Goal: Find contact information: Find contact information

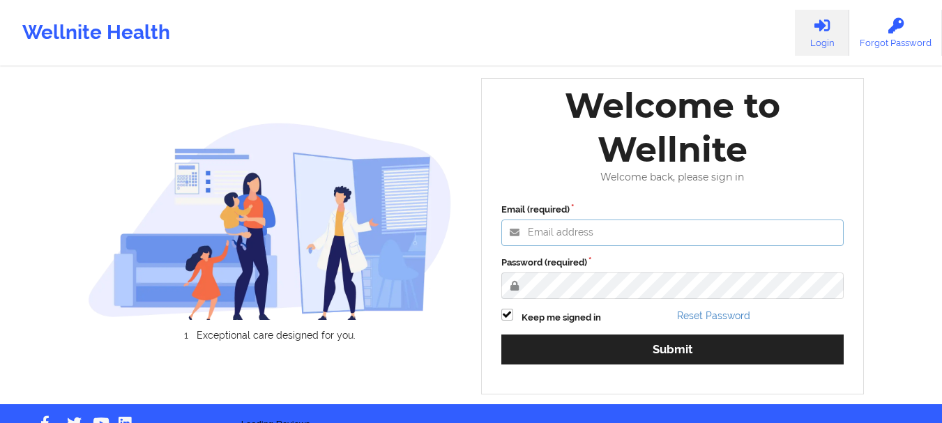
type input "[EMAIL_ADDRESS][DOMAIN_NAME]"
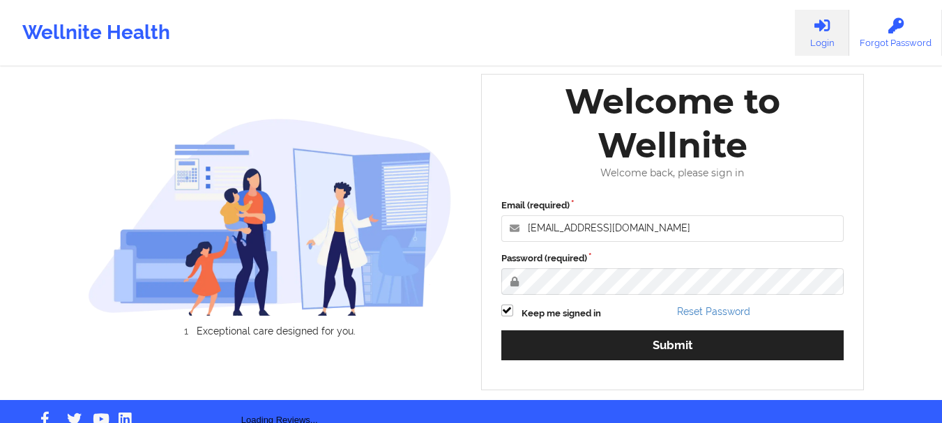
scroll to position [38, 0]
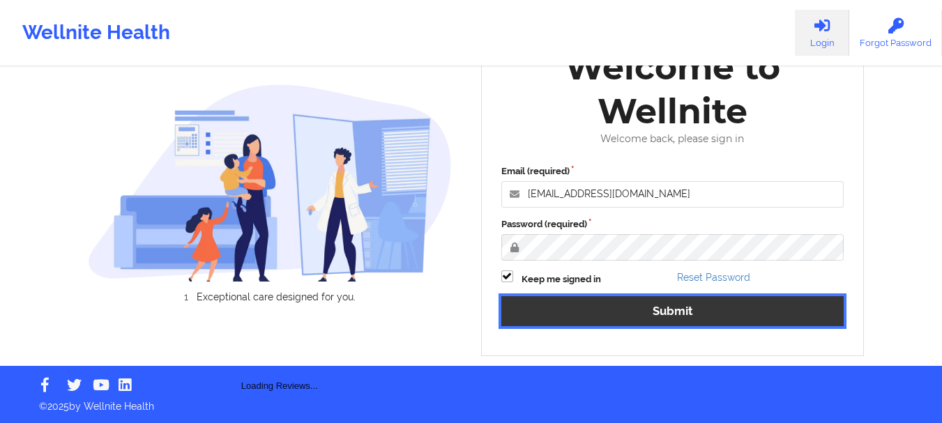
click at [625, 308] on button "Submit" at bounding box center [672, 311] width 343 height 30
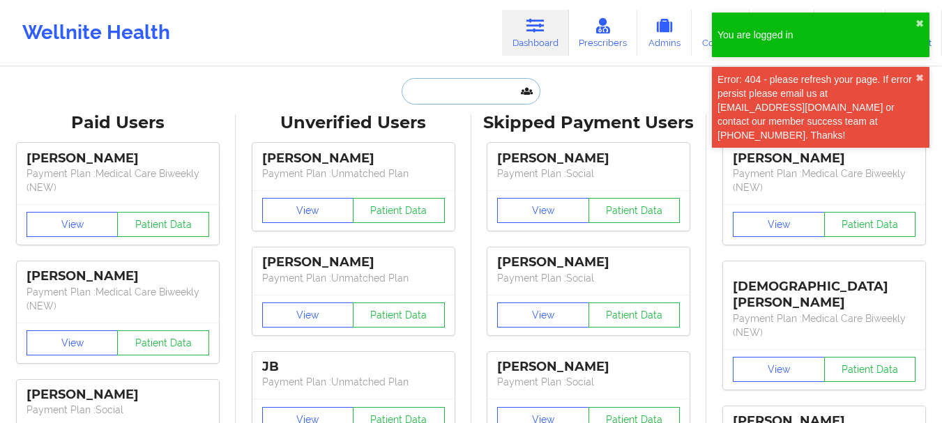
click at [468, 98] on input "text" at bounding box center [471, 91] width 138 height 27
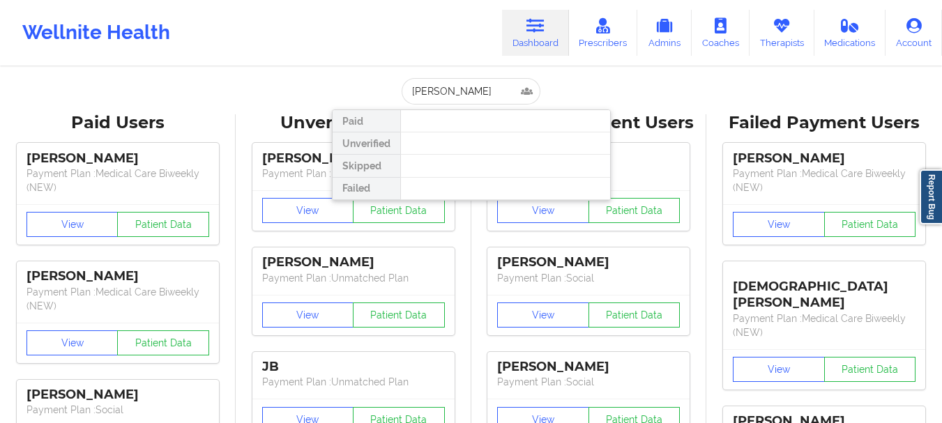
click at [451, 140] on div at bounding box center [505, 144] width 210 height 22
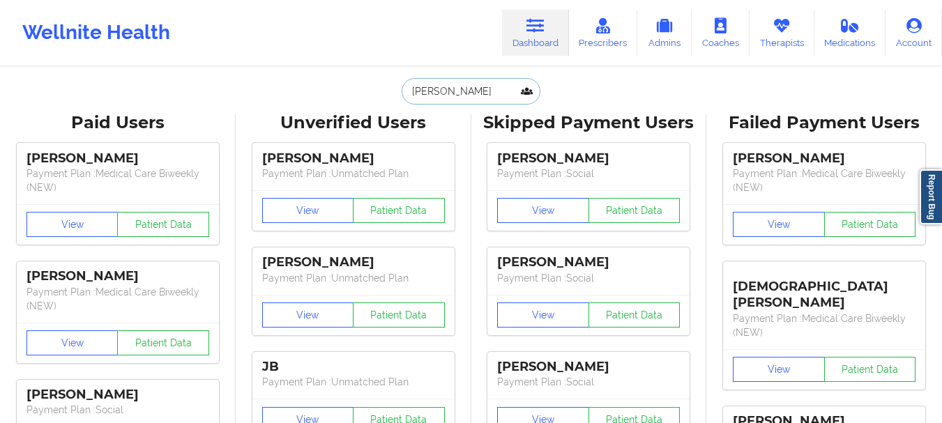
click at [468, 89] on input "[PERSON_NAME]" at bounding box center [471, 91] width 138 height 27
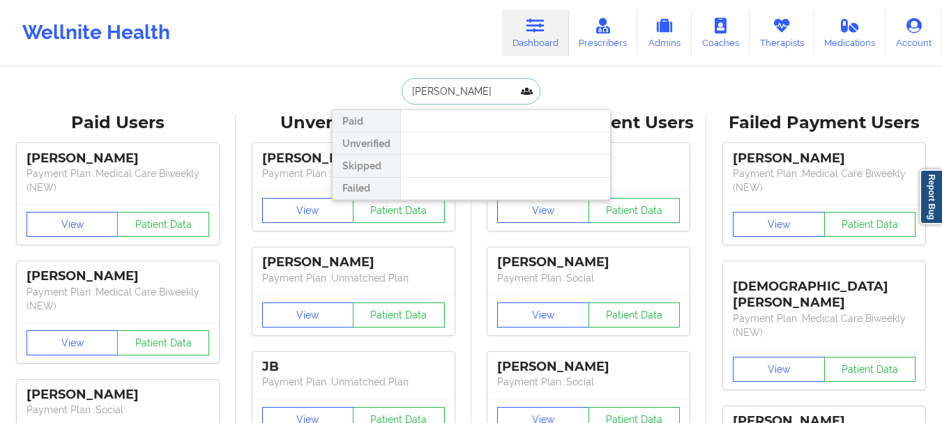
type input "[PERSON_NAME]"
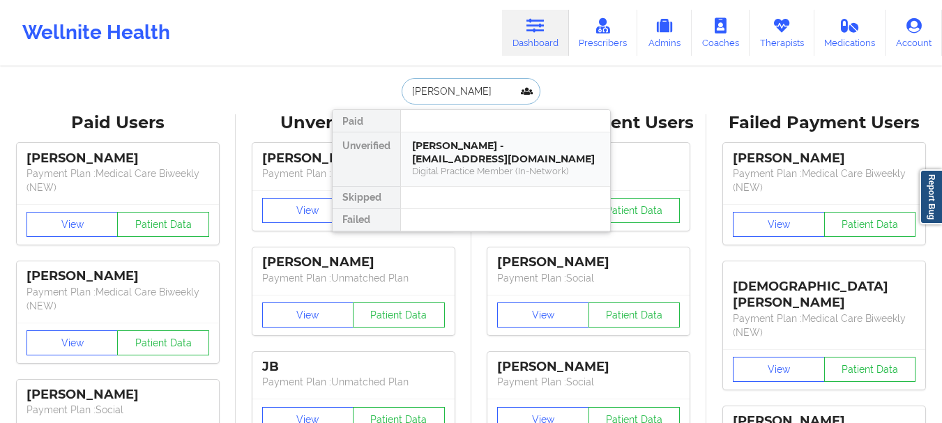
click at [471, 150] on div "[PERSON_NAME] - [EMAIL_ADDRESS][DOMAIN_NAME]" at bounding box center [505, 152] width 187 height 26
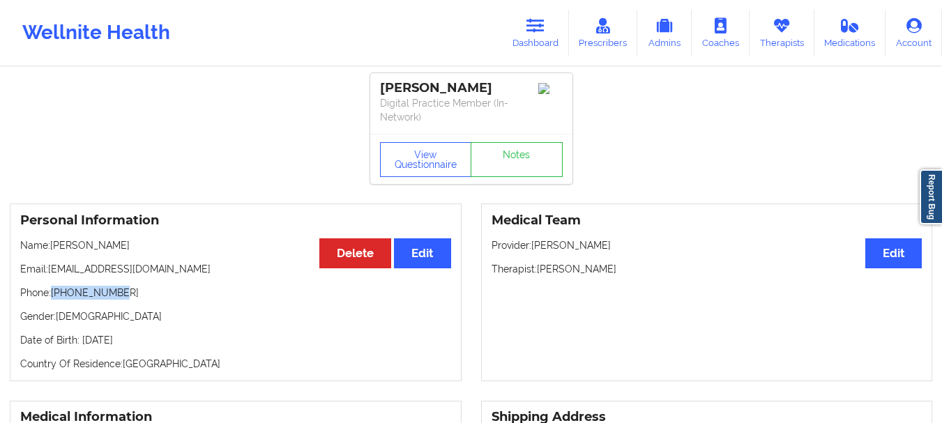
drag, startPoint x: 121, startPoint y: 294, endPoint x: 55, endPoint y: 296, distance: 66.3
click at [55, 296] on p "Phone: [PHONE_NUMBER]" at bounding box center [235, 293] width 431 height 14
click at [73, 294] on p "Phone: [PHONE_NUMBER]" at bounding box center [235, 293] width 431 height 14
drag, startPoint x: 73, startPoint y: 294, endPoint x: 123, endPoint y: 292, distance: 50.2
click at [123, 292] on p "Phone: [PHONE_NUMBER]" at bounding box center [235, 293] width 431 height 14
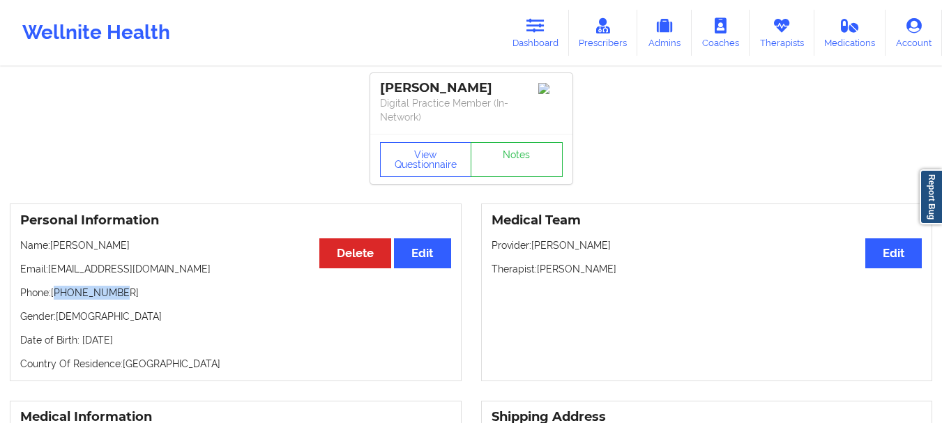
click at [123, 293] on p "Phone: [PHONE_NUMBER]" at bounding box center [235, 293] width 431 height 14
drag, startPoint x: 119, startPoint y: 292, endPoint x: 54, endPoint y: 295, distance: 64.2
click at [54, 295] on p "Phone: [PHONE_NUMBER]" at bounding box center [235, 293] width 431 height 14
copy p "[PHONE_NUMBER]"
click at [554, 39] on link "Dashboard" at bounding box center [535, 33] width 67 height 46
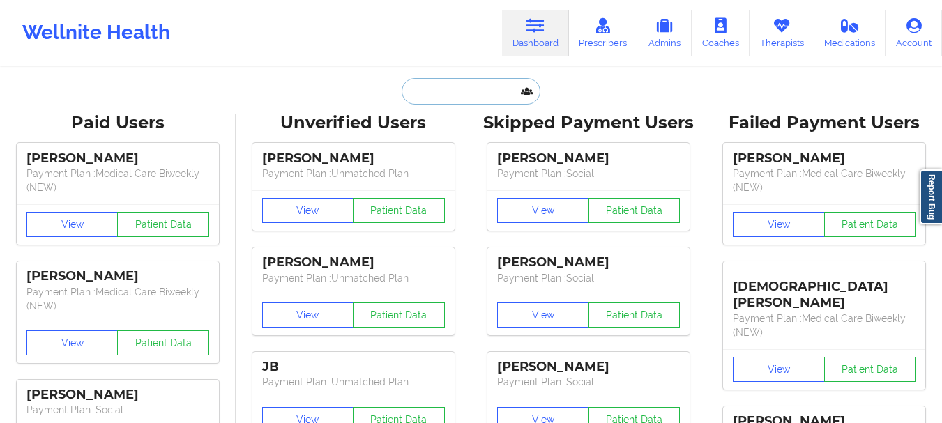
click at [501, 82] on input "text" at bounding box center [471, 91] width 138 height 27
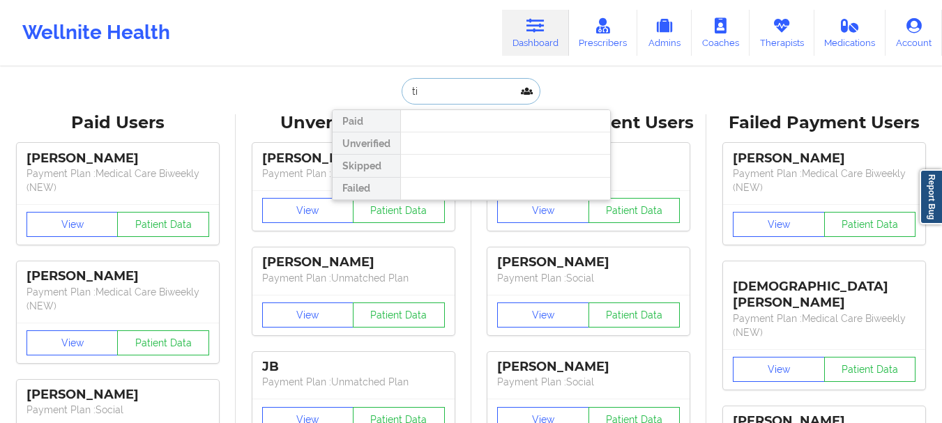
type input "t"
type input "[PERSON_NAME]"
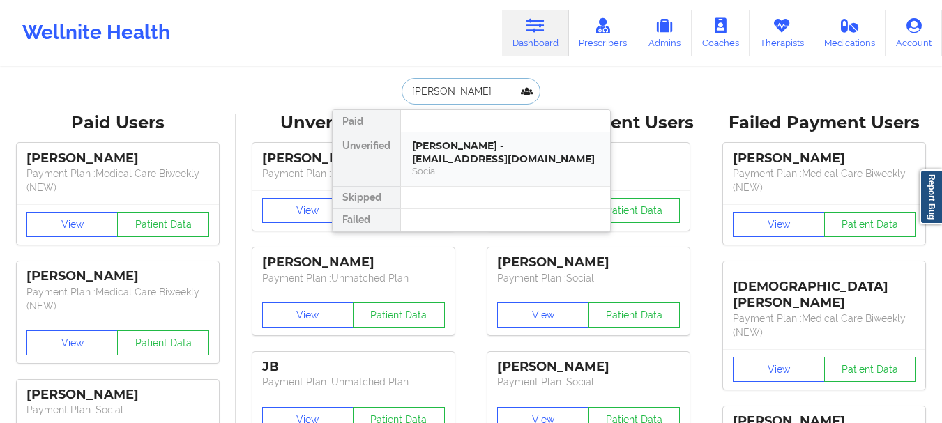
click at [451, 169] on div "Social" at bounding box center [505, 171] width 187 height 12
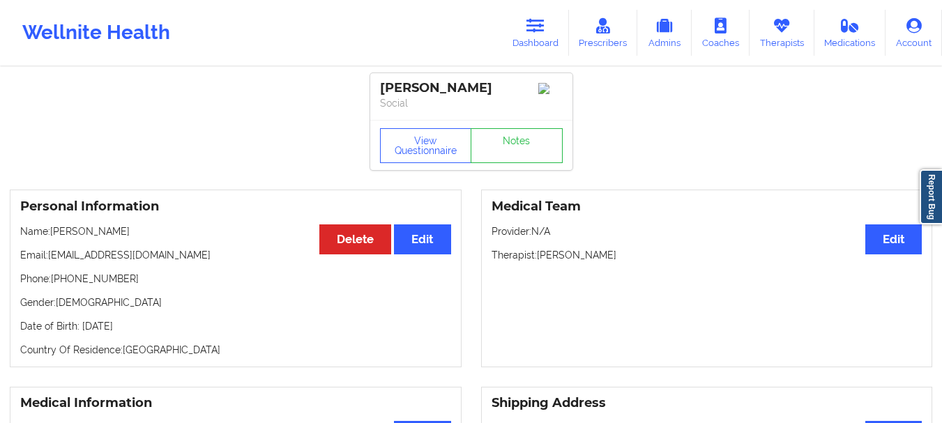
drag, startPoint x: 168, startPoint y: 250, endPoint x: 51, endPoint y: 243, distance: 117.3
click at [51, 239] on p "Name: [PERSON_NAME]" at bounding box center [235, 232] width 431 height 14
click at [518, 163] on link "Notes" at bounding box center [517, 145] width 92 height 35
click at [543, 25] on icon at bounding box center [536, 25] width 18 height 15
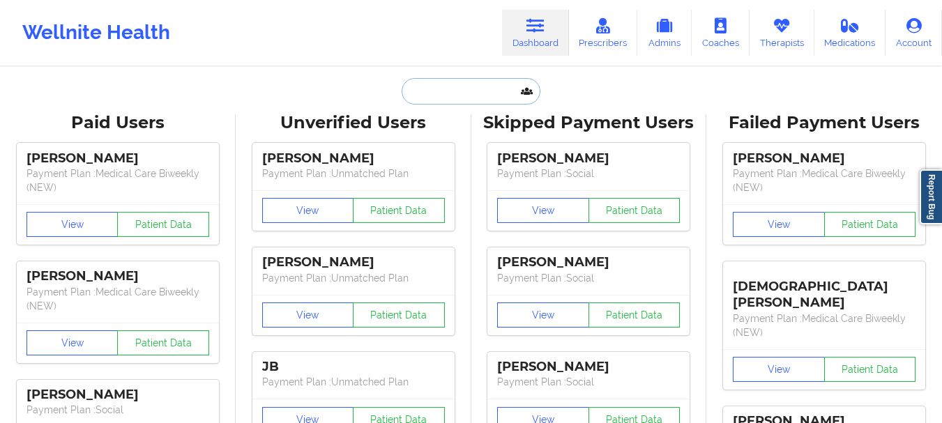
click at [485, 103] on input "text" at bounding box center [471, 91] width 138 height 27
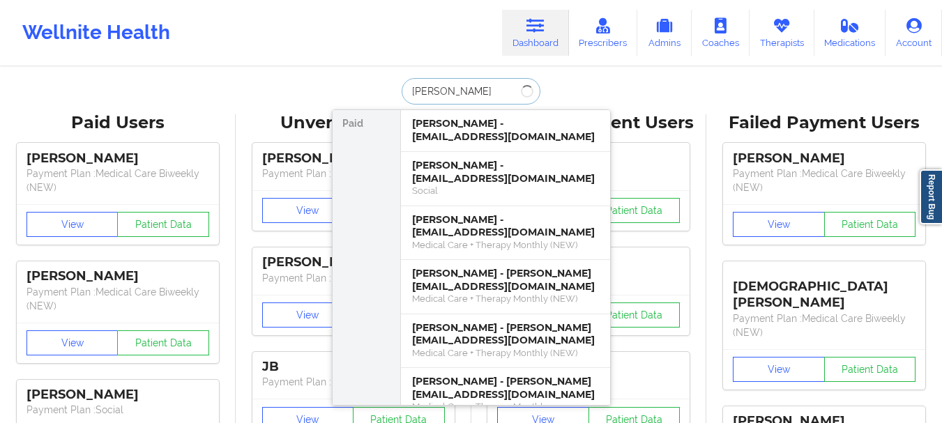
type input "[PERSON_NAME]"
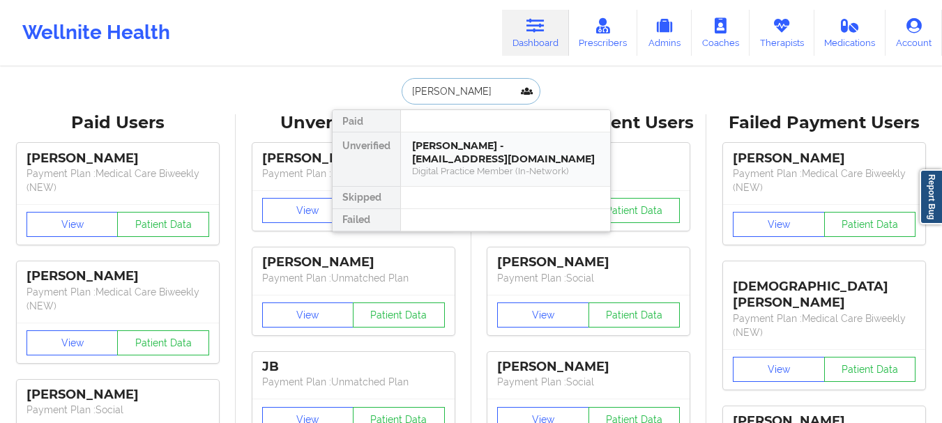
click at [445, 149] on div "[PERSON_NAME] - [EMAIL_ADDRESS][DOMAIN_NAME]" at bounding box center [505, 152] width 187 height 26
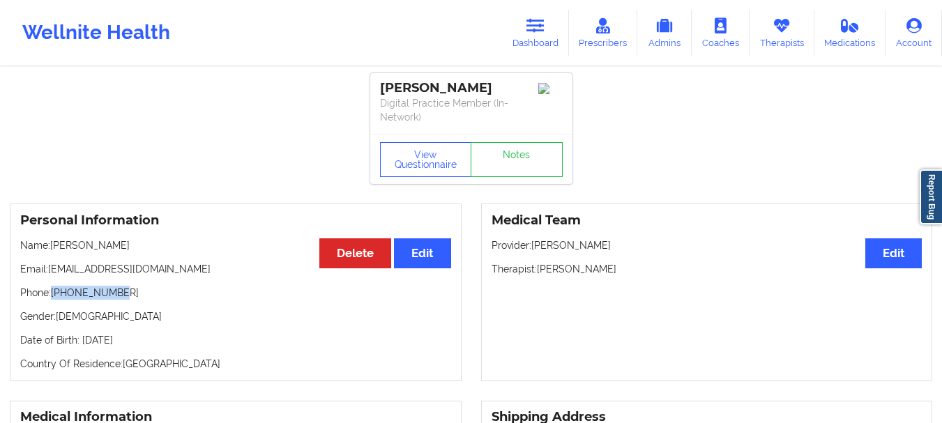
drag, startPoint x: 115, startPoint y: 296, endPoint x: 52, endPoint y: 291, distance: 63.0
click at [52, 291] on p "Phone: [PHONE_NUMBER]" at bounding box center [235, 293] width 431 height 14
copy p "[PHONE_NUMBER]"
click at [508, 40] on link "Dashboard" at bounding box center [535, 33] width 67 height 46
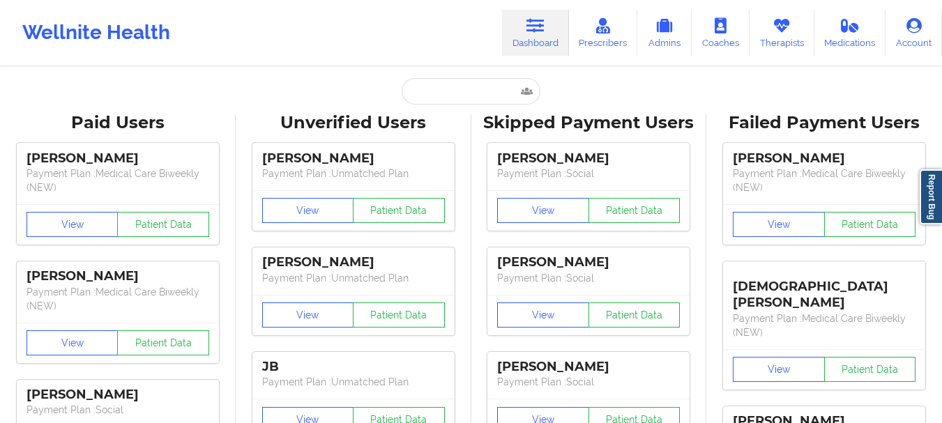
click at [527, 39] on link "Dashboard" at bounding box center [535, 33] width 67 height 46
click at [463, 98] on input "text" at bounding box center [471, 91] width 138 height 27
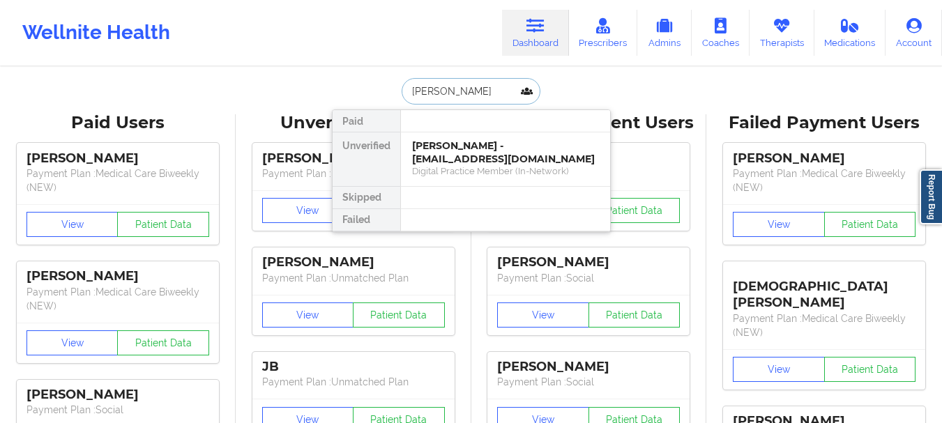
type input "[PERSON_NAME]"
click at [468, 165] on div "Digital Practice Member (In-Network)" at bounding box center [505, 171] width 187 height 12
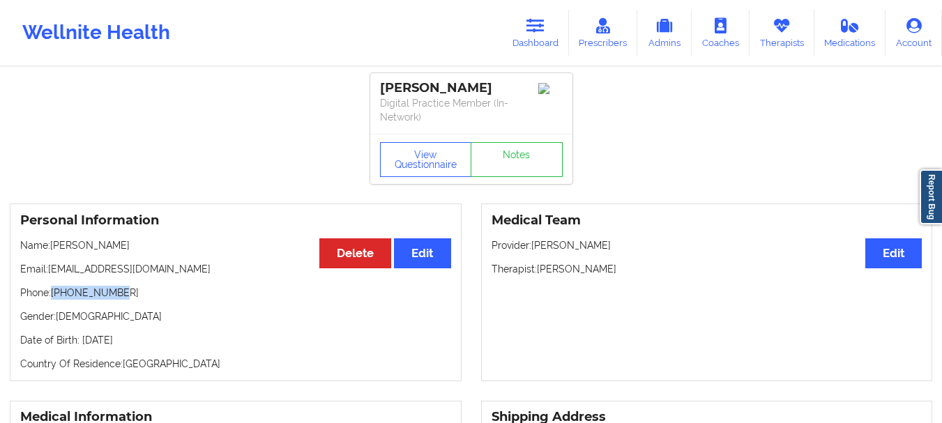
drag, startPoint x: 120, startPoint y: 293, endPoint x: 54, endPoint y: 296, distance: 65.7
click at [54, 296] on p "Phone: [PHONE_NUMBER]" at bounding box center [235, 293] width 431 height 14
copy p "[PHONE_NUMBER]"
click at [539, 50] on link "Dashboard" at bounding box center [535, 33] width 67 height 46
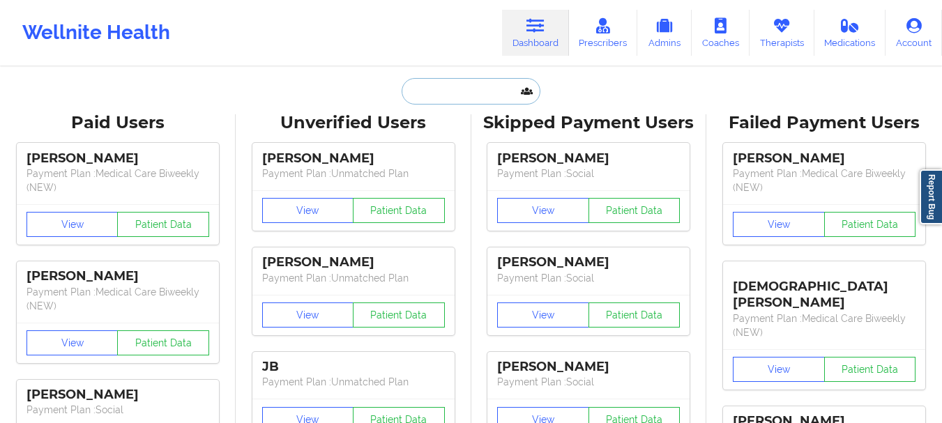
click at [458, 100] on input "text" at bounding box center [471, 91] width 138 height 27
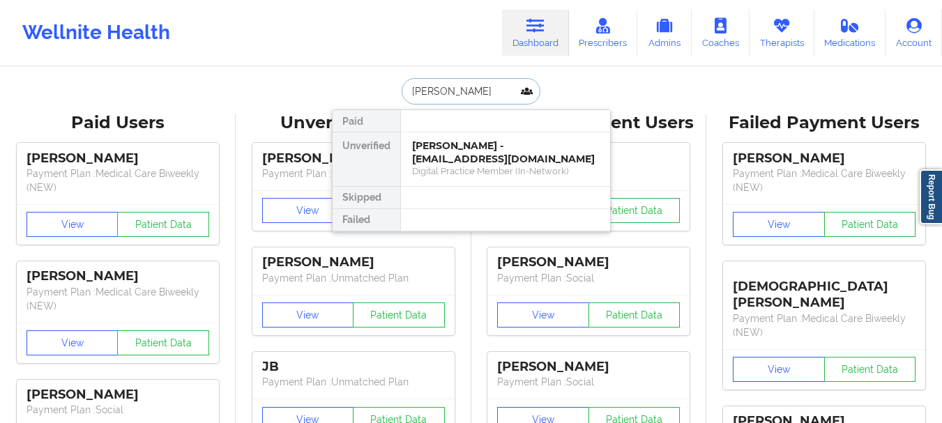
type input "[PERSON_NAME]"
click at [462, 138] on div "[PERSON_NAME] - [EMAIL_ADDRESS][DOMAIN_NAME] Digital Practice Member (In-Networ…" at bounding box center [505, 160] width 209 height 54
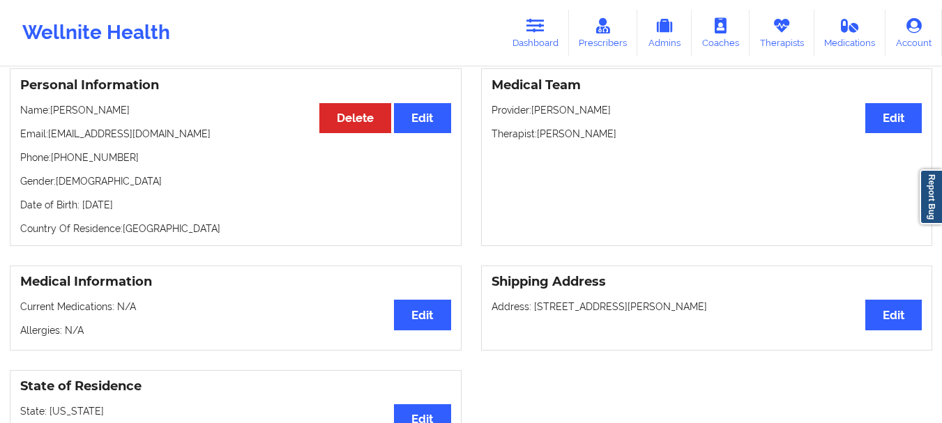
scroll to position [7, 0]
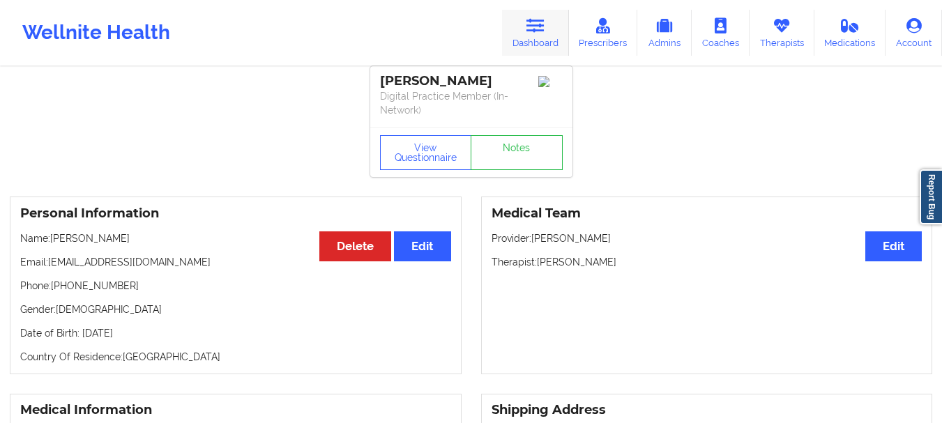
click at [517, 29] on link "Dashboard" at bounding box center [535, 33] width 67 height 46
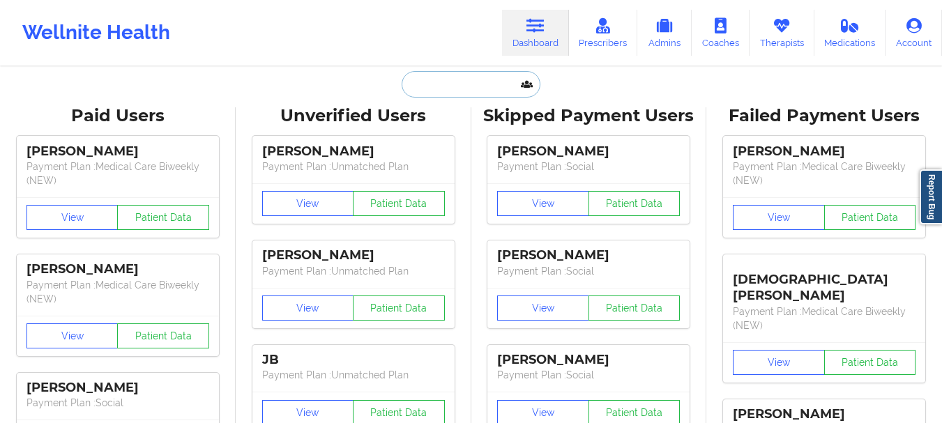
click at [432, 80] on input "text" at bounding box center [471, 84] width 138 height 27
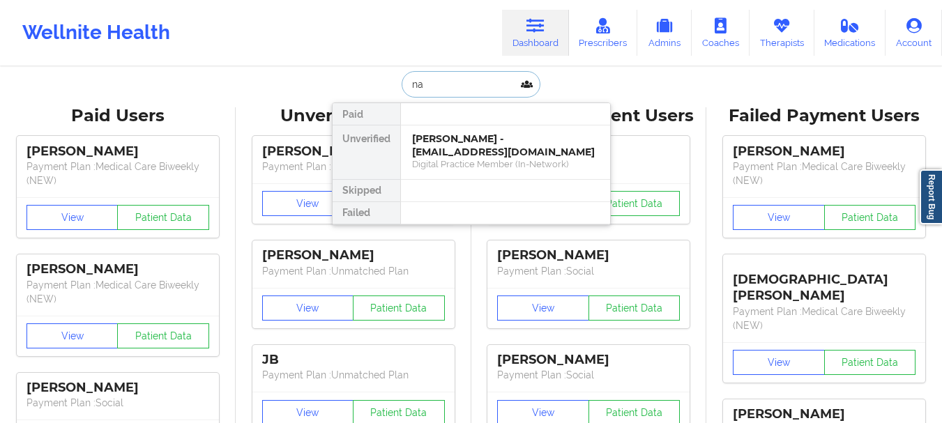
type input "n"
type input "[PERSON_NAME]"
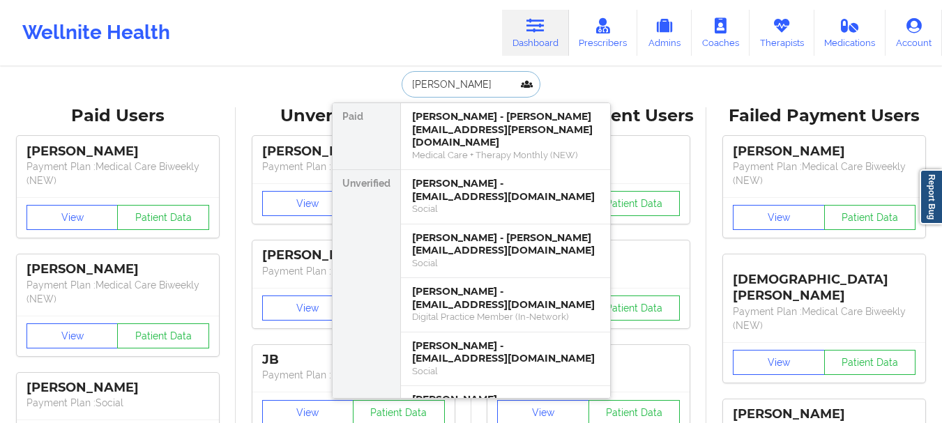
click at [468, 149] on div "Medical Care + Therapy Monthly (NEW)" at bounding box center [505, 155] width 187 height 12
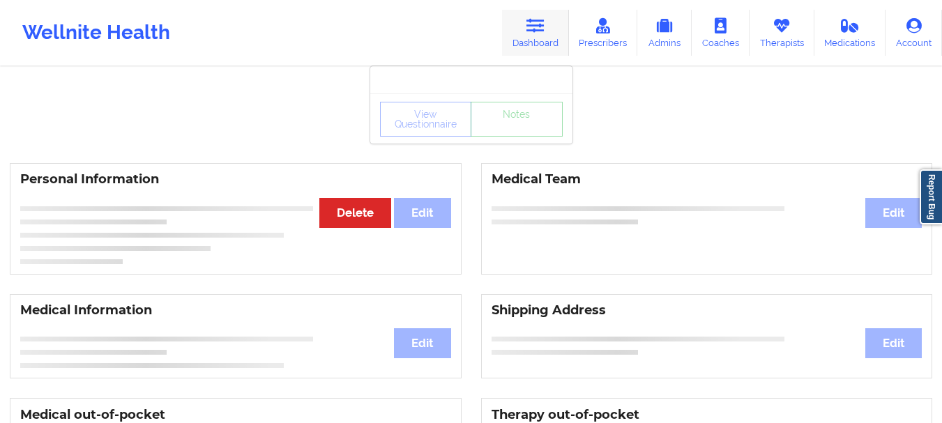
click at [520, 53] on link "Dashboard" at bounding box center [535, 33] width 67 height 46
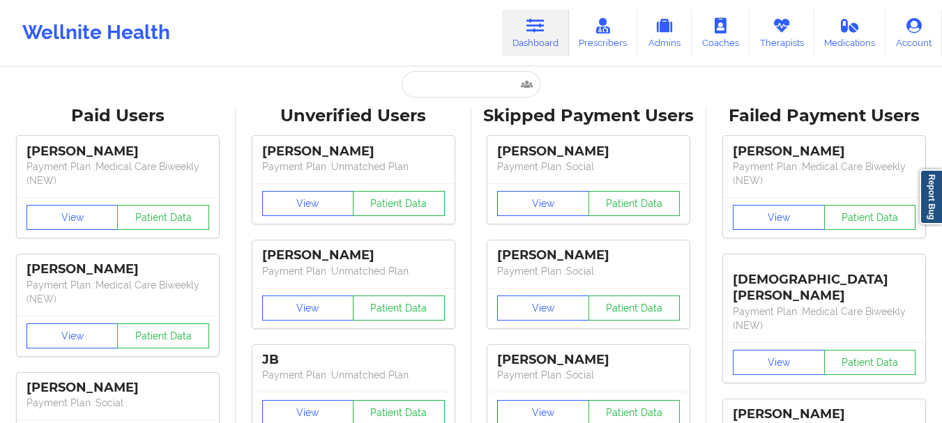
click at [537, 33] on icon at bounding box center [536, 25] width 18 height 15
click at [455, 73] on input "text" at bounding box center [471, 84] width 138 height 27
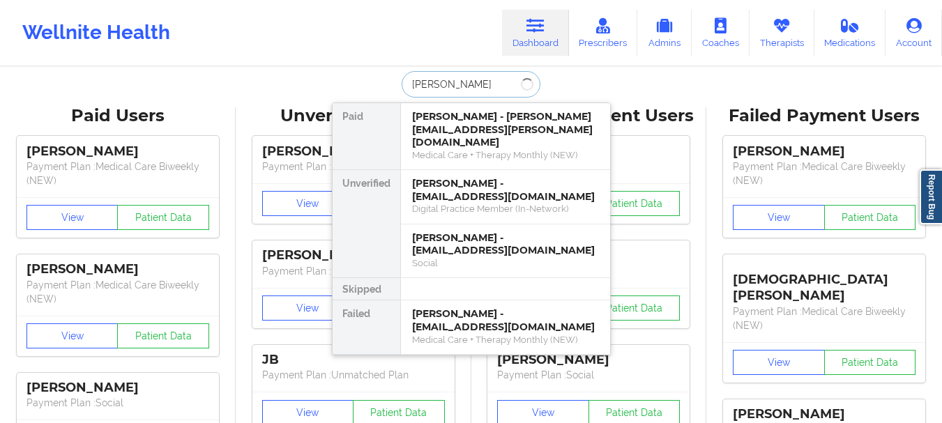
type input "[PERSON_NAME]"
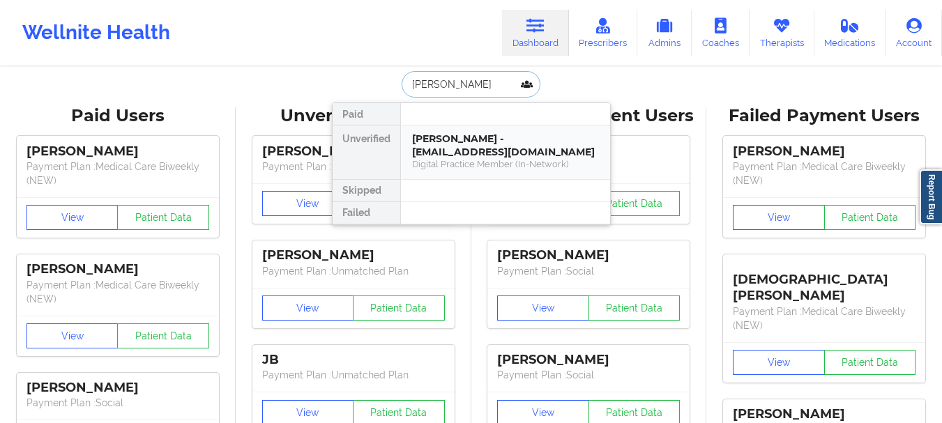
click at [464, 137] on div "[PERSON_NAME] - [EMAIL_ADDRESS][DOMAIN_NAME]" at bounding box center [505, 146] width 187 height 26
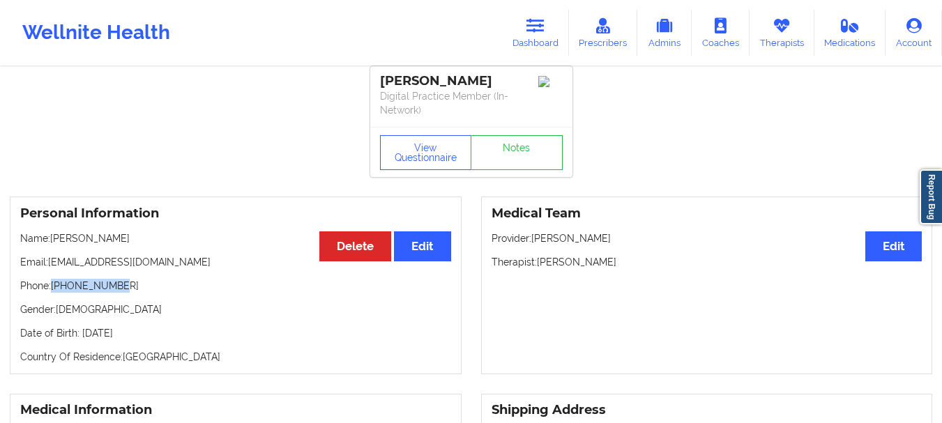
drag, startPoint x: 117, startPoint y: 281, endPoint x: 53, endPoint y: 289, distance: 64.6
click at [53, 289] on p "Phone: [PHONE_NUMBER]" at bounding box center [235, 286] width 431 height 14
copy p "[PHONE_NUMBER]"
drag, startPoint x: 605, startPoint y: 262, endPoint x: 540, endPoint y: 264, distance: 65.6
click at [540, 264] on p "Therapist: [PERSON_NAME]" at bounding box center [707, 262] width 431 height 14
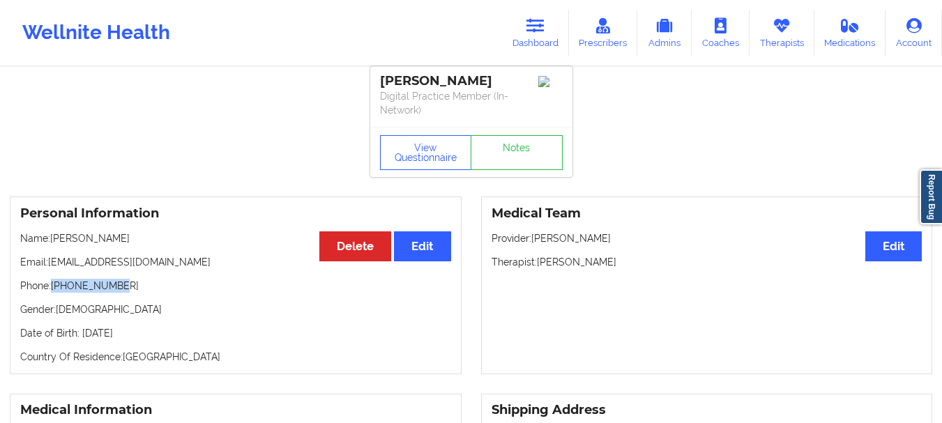
copy p "[PERSON_NAME]"
click at [531, 18] on icon at bounding box center [536, 25] width 18 height 15
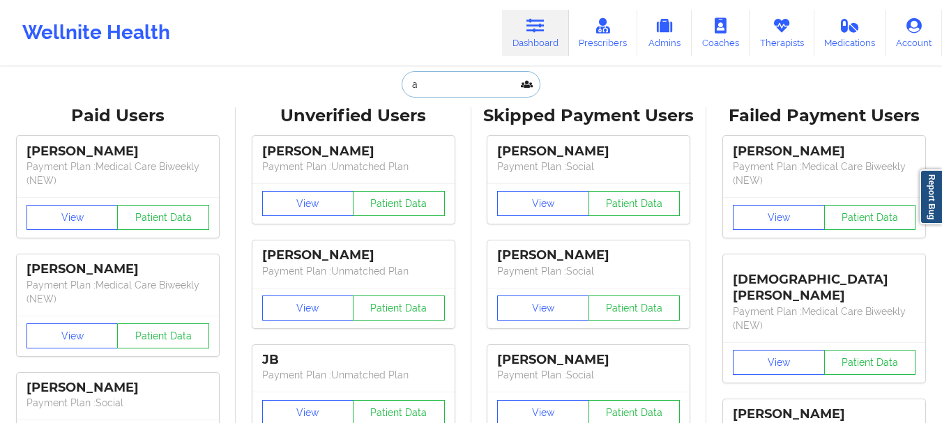
click at [439, 89] on input "a" at bounding box center [471, 84] width 138 height 27
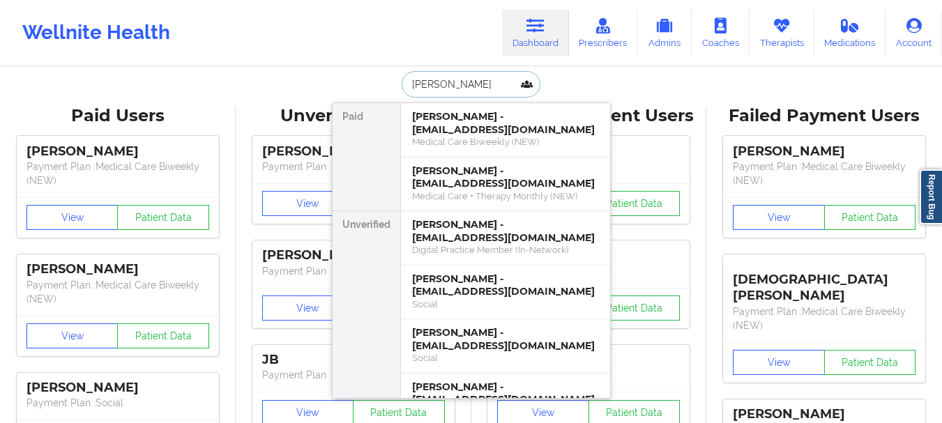
type input "[PERSON_NAME]"
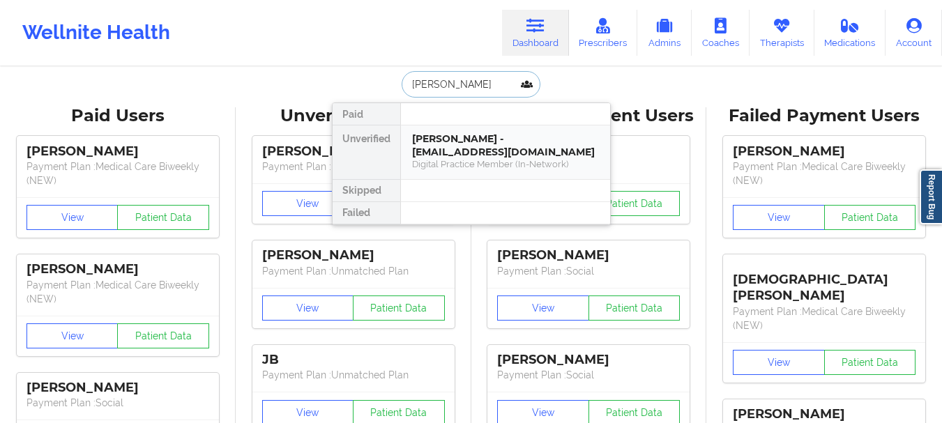
click at [516, 155] on div "[PERSON_NAME] - [EMAIL_ADDRESS][DOMAIN_NAME]" at bounding box center [505, 146] width 187 height 26
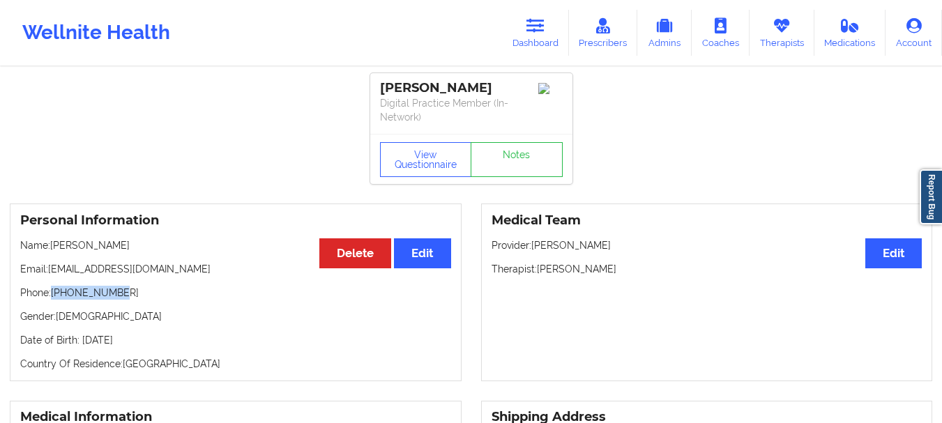
drag, startPoint x: 116, startPoint y: 292, endPoint x: 52, endPoint y: 297, distance: 64.3
click at [52, 297] on p "Phone: [PHONE_NUMBER]" at bounding box center [235, 293] width 431 height 14
copy p "[PHONE_NUMBER]"
drag, startPoint x: 640, startPoint y: 269, endPoint x: 538, endPoint y: 272, distance: 101.2
click at [538, 272] on p "Therapist: [PERSON_NAME]" at bounding box center [707, 269] width 431 height 14
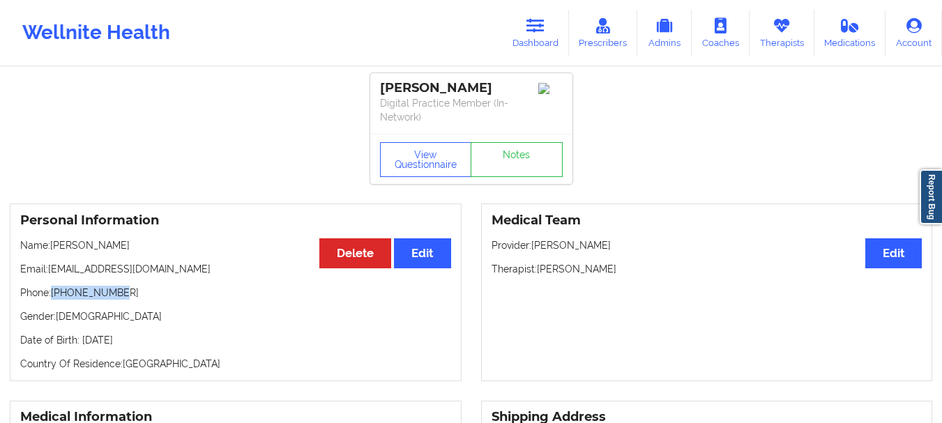
copy p "[PERSON_NAME]"
click at [538, 44] on link "Dashboard" at bounding box center [535, 33] width 67 height 46
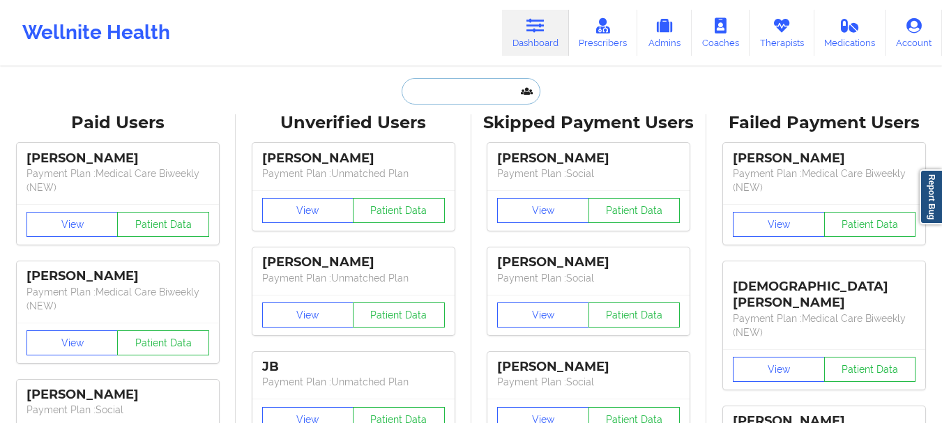
click at [421, 98] on input "text" at bounding box center [471, 91] width 138 height 27
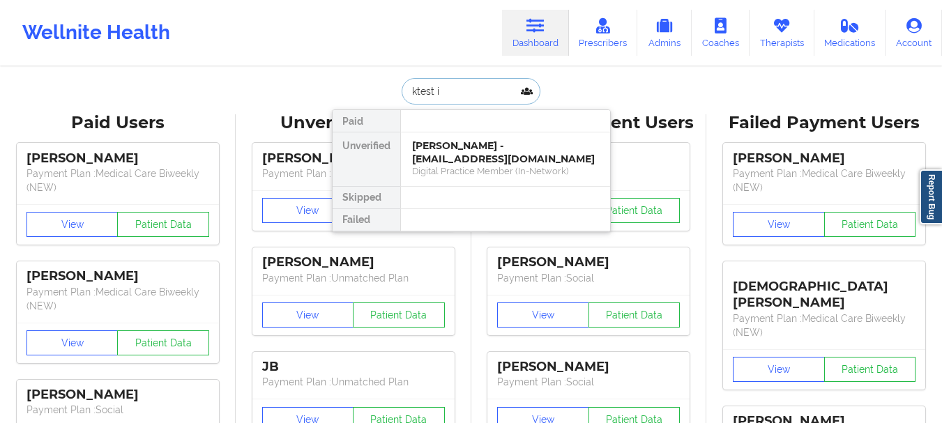
type input "ktest in"
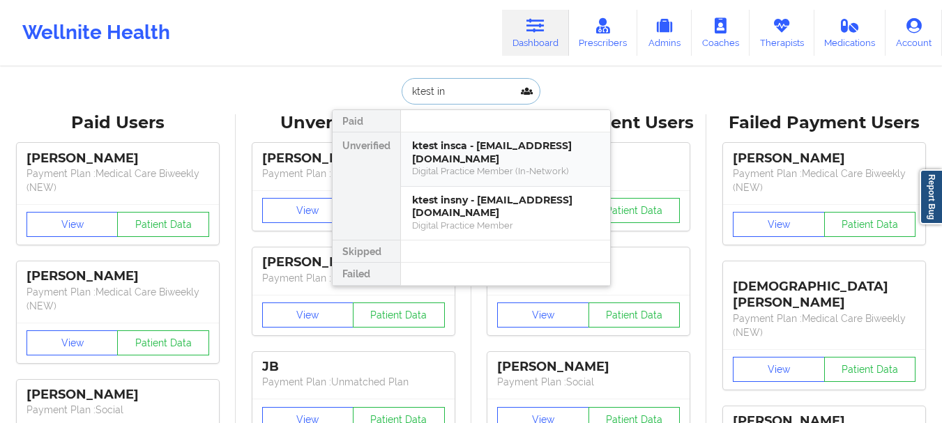
click at [467, 167] on div "Digital Practice Member (In-Network)" at bounding box center [505, 171] width 187 height 12
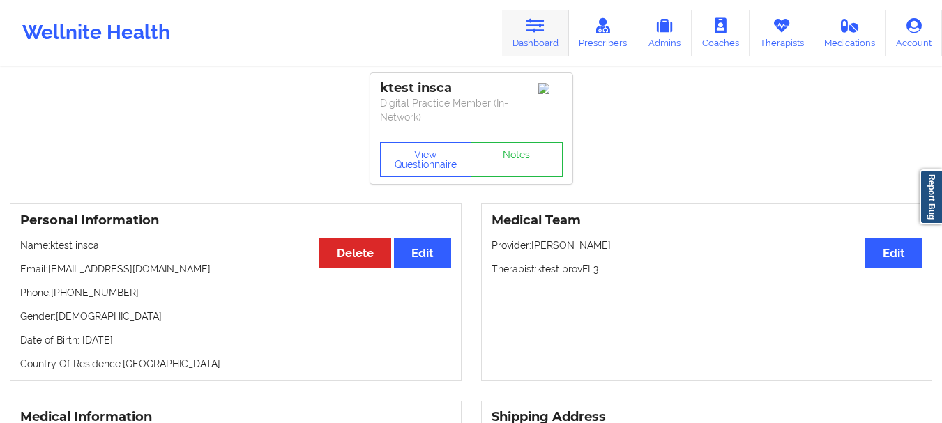
click at [535, 38] on link "Dashboard" at bounding box center [535, 33] width 67 height 46
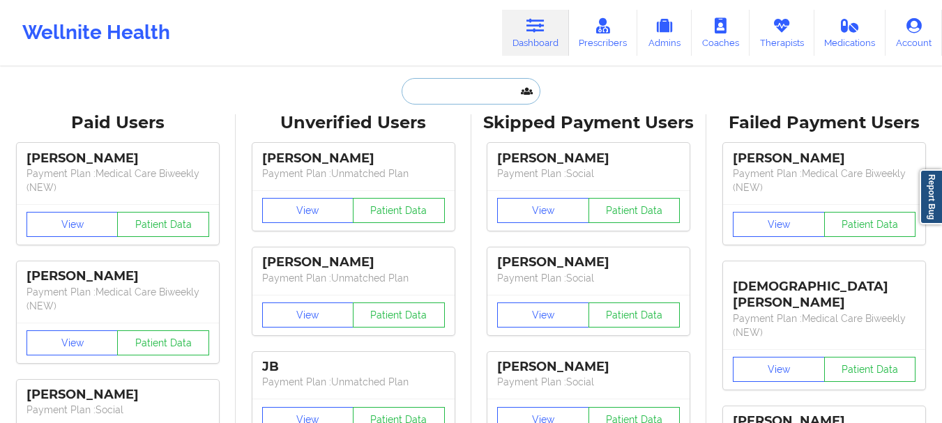
click at [465, 84] on input "text" at bounding box center [471, 91] width 138 height 27
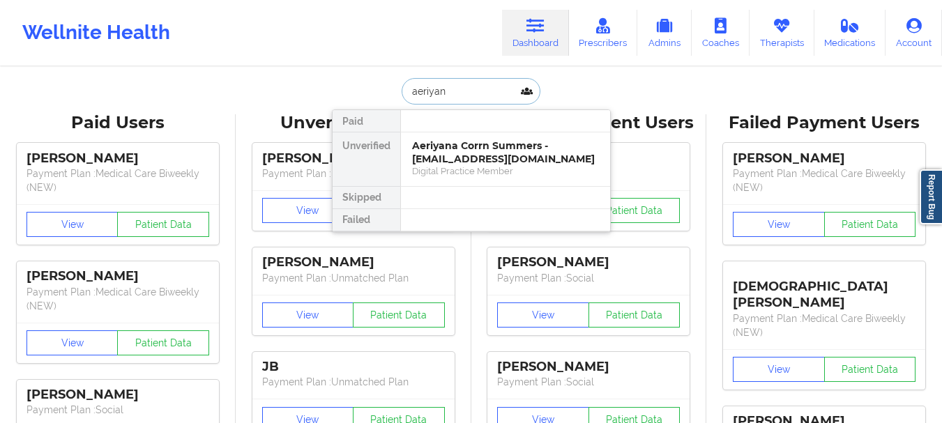
type input "aeriyan"
click at [491, 160] on div "Aeriyana Corrn Summers - [EMAIL_ADDRESS][DOMAIN_NAME]" at bounding box center [505, 152] width 187 height 26
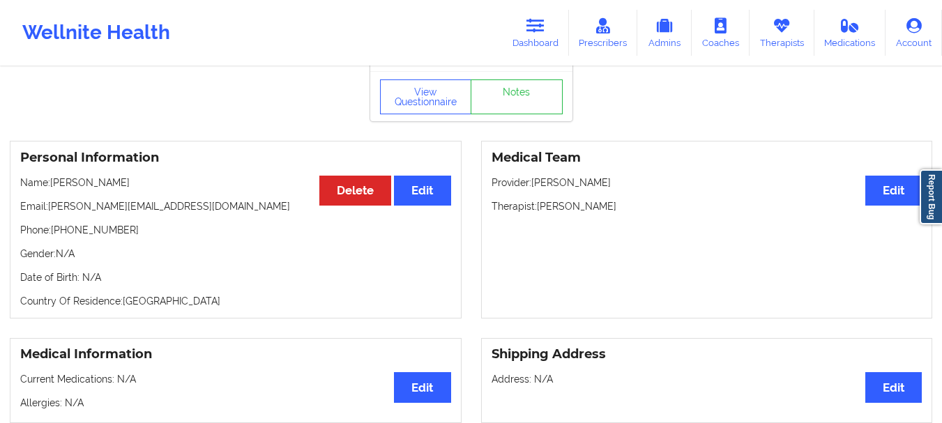
scroll to position [38, 0]
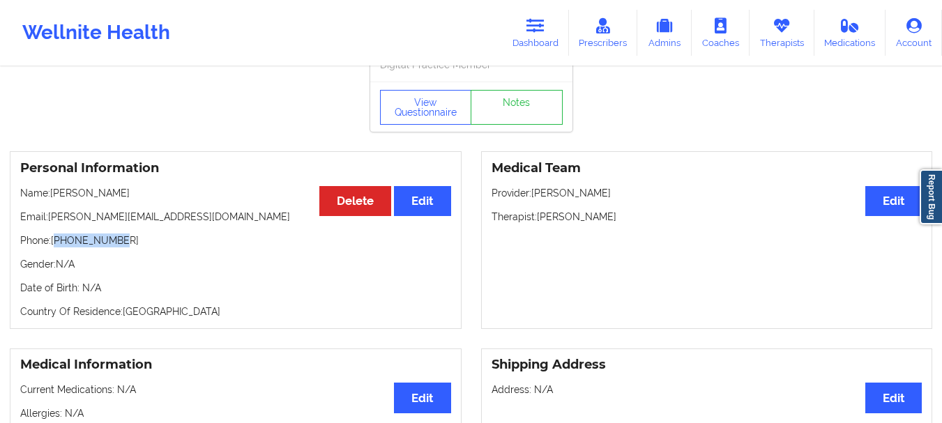
drag, startPoint x: 118, startPoint y: 260, endPoint x: 56, endPoint y: 263, distance: 61.4
click at [56, 248] on p "Phone: [PHONE_NUMBER]" at bounding box center [235, 241] width 431 height 14
drag, startPoint x: 54, startPoint y: 257, endPoint x: 119, endPoint y: 258, distance: 64.9
click at [119, 248] on p "Phone: [PHONE_NUMBER]" at bounding box center [235, 241] width 431 height 14
copy p "[PHONE_NUMBER]"
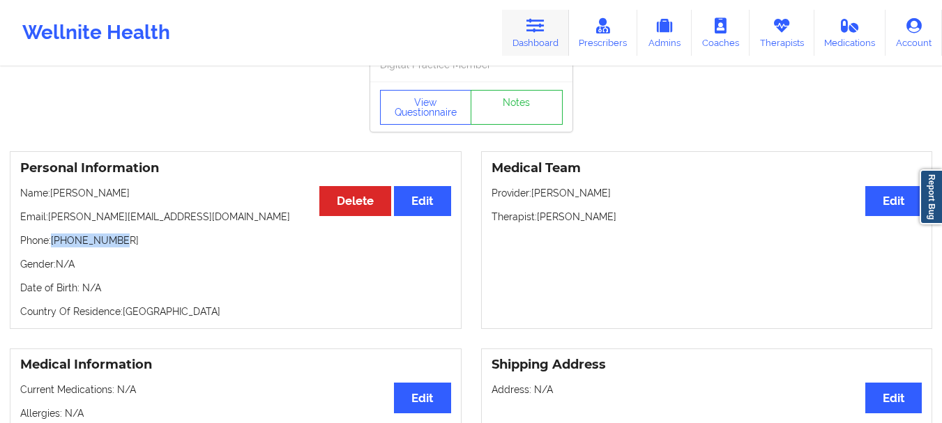
click at [548, 24] on link "Dashboard" at bounding box center [535, 33] width 67 height 46
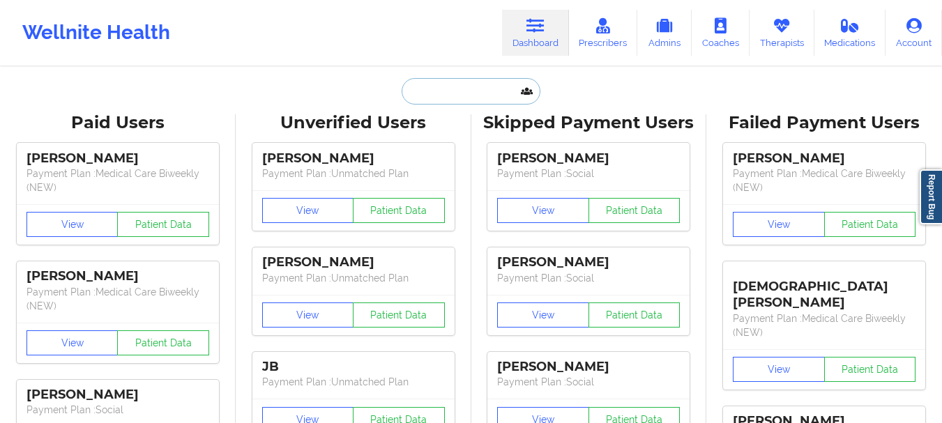
click at [477, 91] on input "text" at bounding box center [471, 91] width 138 height 27
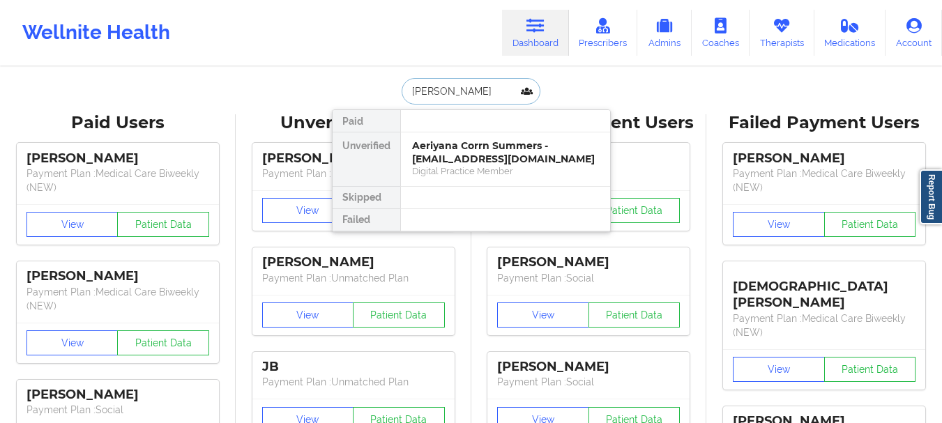
type input "[PERSON_NAME]"
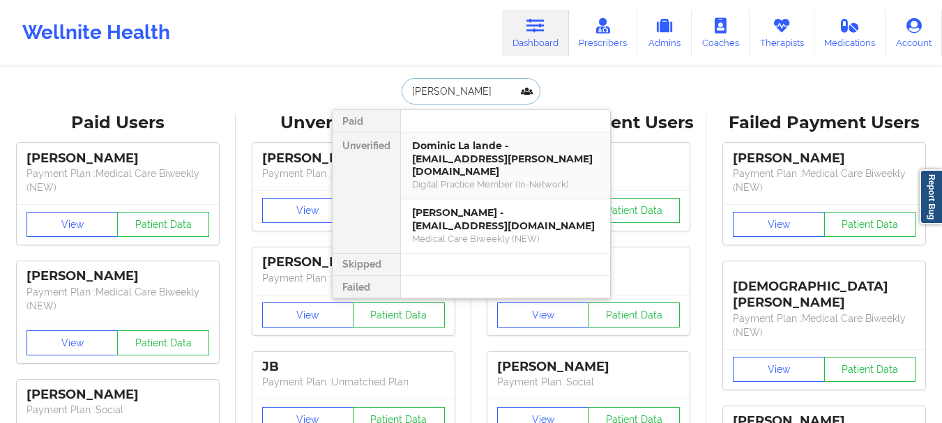
click at [489, 162] on div "Dominic La lande - [EMAIL_ADDRESS][PERSON_NAME][DOMAIN_NAME]" at bounding box center [505, 158] width 187 height 39
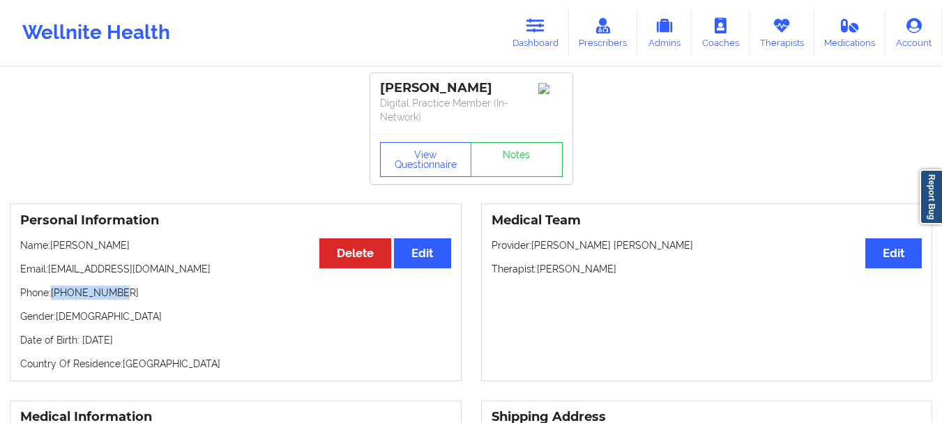
drag, startPoint x: 119, startPoint y: 289, endPoint x: 54, endPoint y: 296, distance: 65.3
click at [54, 296] on p "Phone: [PHONE_NUMBER]" at bounding box center [235, 293] width 431 height 14
copy p "[PHONE_NUMBER]"
click at [549, 7] on div "Wellnite Health Dashboard Prescribers Admins Coaches Therapists Medications Acc…" at bounding box center [471, 33] width 942 height 56
click at [531, 40] on link "Dashboard" at bounding box center [535, 33] width 67 height 46
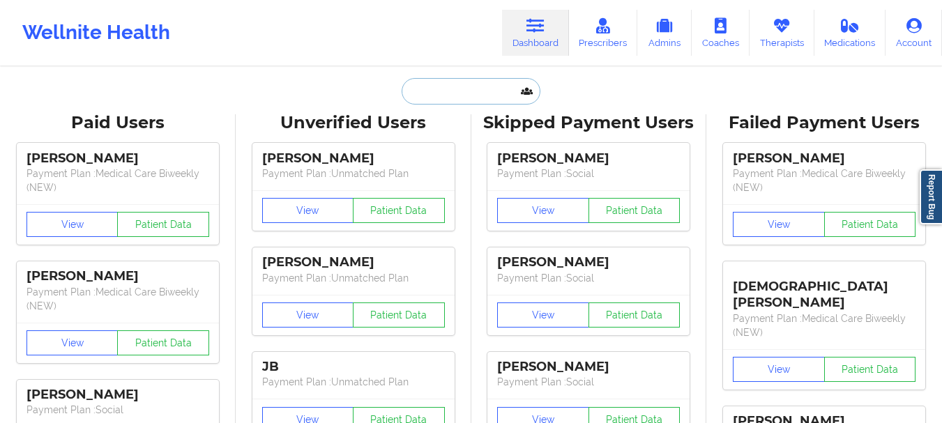
click at [453, 83] on input "text" at bounding box center [471, 91] width 138 height 27
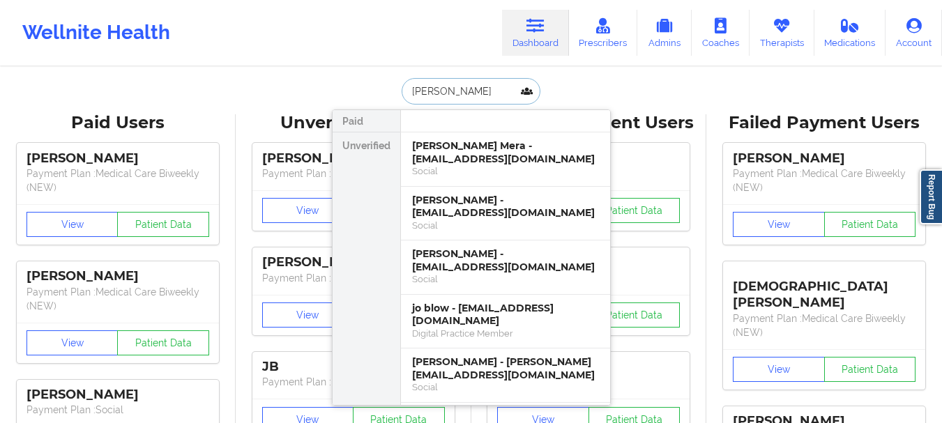
type input "[PERSON_NAME]"
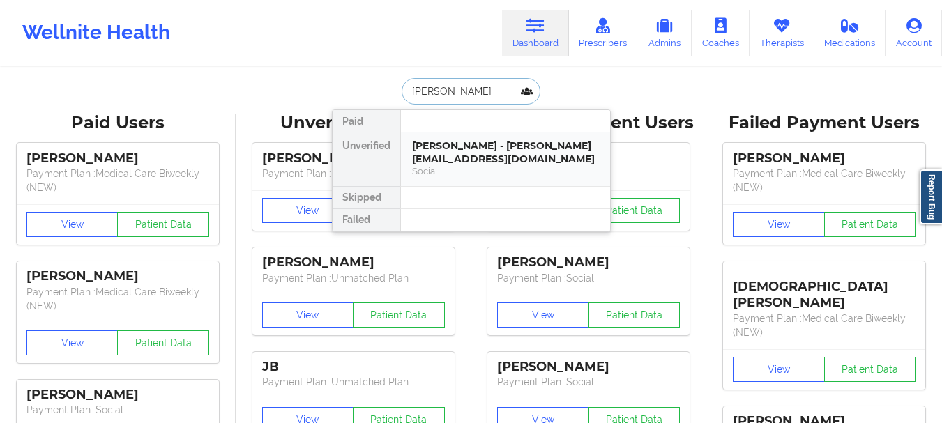
drag, startPoint x: 455, startPoint y: 133, endPoint x: 455, endPoint y: 142, distance: 9.1
click at [455, 142] on div "[PERSON_NAME] - [PERSON_NAME][EMAIL_ADDRESS][DOMAIN_NAME] Social" at bounding box center [505, 160] width 209 height 54
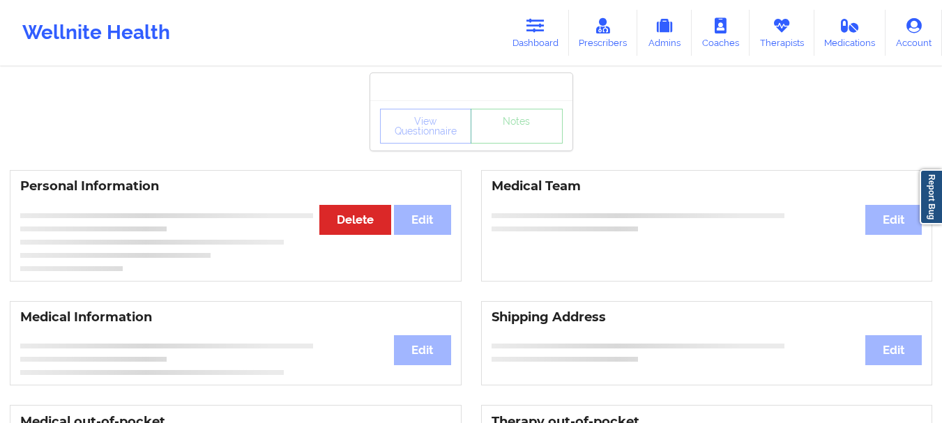
click at [455, 142] on div "View Questionnaire Notes" at bounding box center [471, 126] width 183 height 35
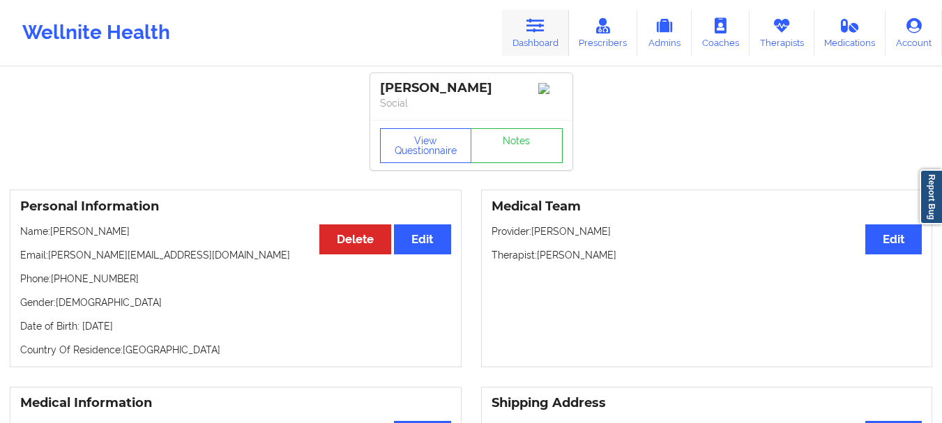
click at [526, 51] on link "Dashboard" at bounding box center [535, 33] width 67 height 46
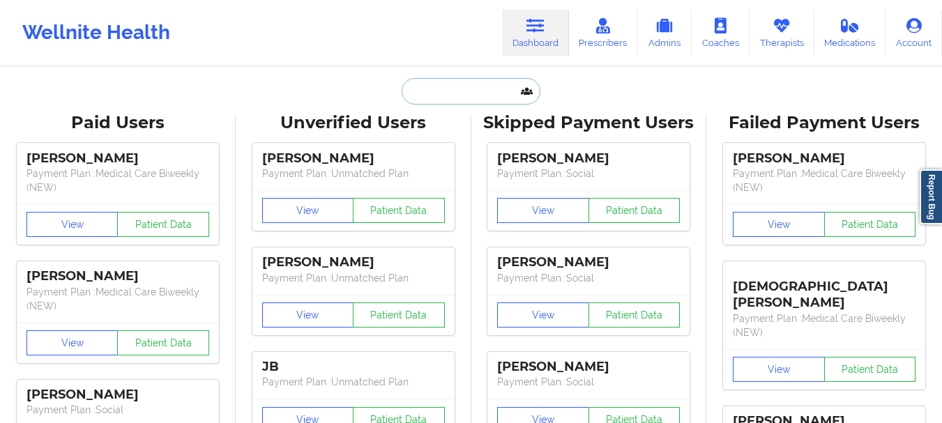
click at [448, 101] on input "text" at bounding box center [471, 91] width 138 height 27
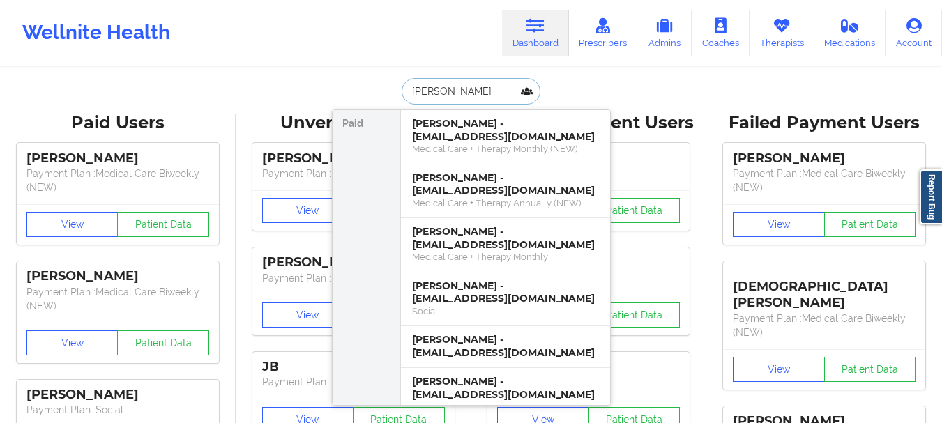
type input "[PERSON_NAME]"
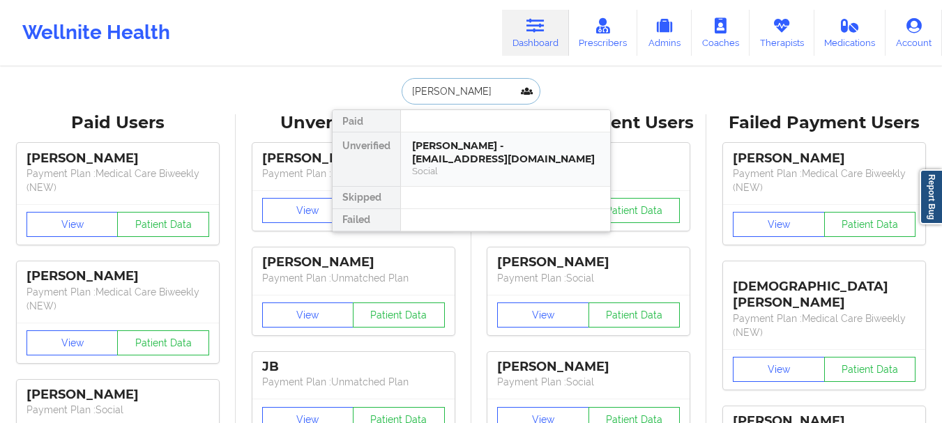
click at [494, 158] on div "[PERSON_NAME] - [EMAIL_ADDRESS][DOMAIN_NAME]" at bounding box center [505, 152] width 187 height 26
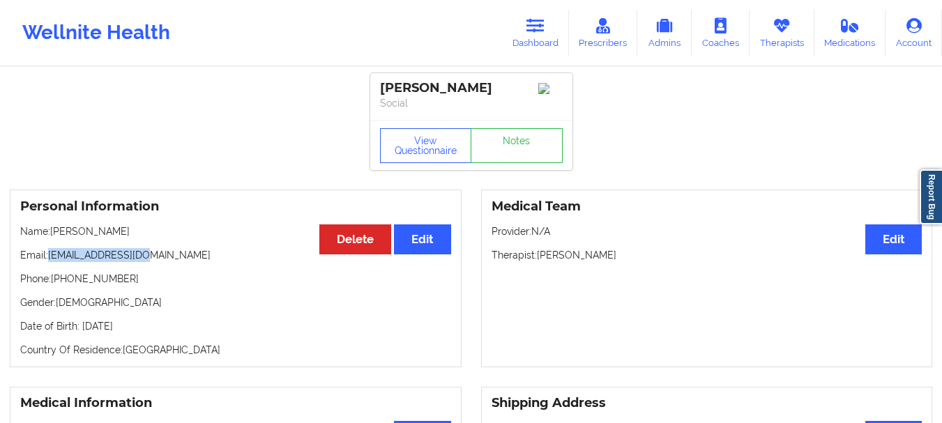
drag, startPoint x: 145, startPoint y: 261, endPoint x: 50, endPoint y: 264, distance: 94.9
click at [50, 262] on p "Email: [EMAIL_ADDRESS][DOMAIN_NAME]" at bounding box center [235, 255] width 431 height 14
copy p "[EMAIL_ADDRESS][DOMAIN_NAME]"
